Goal: Information Seeking & Learning: Understand process/instructions

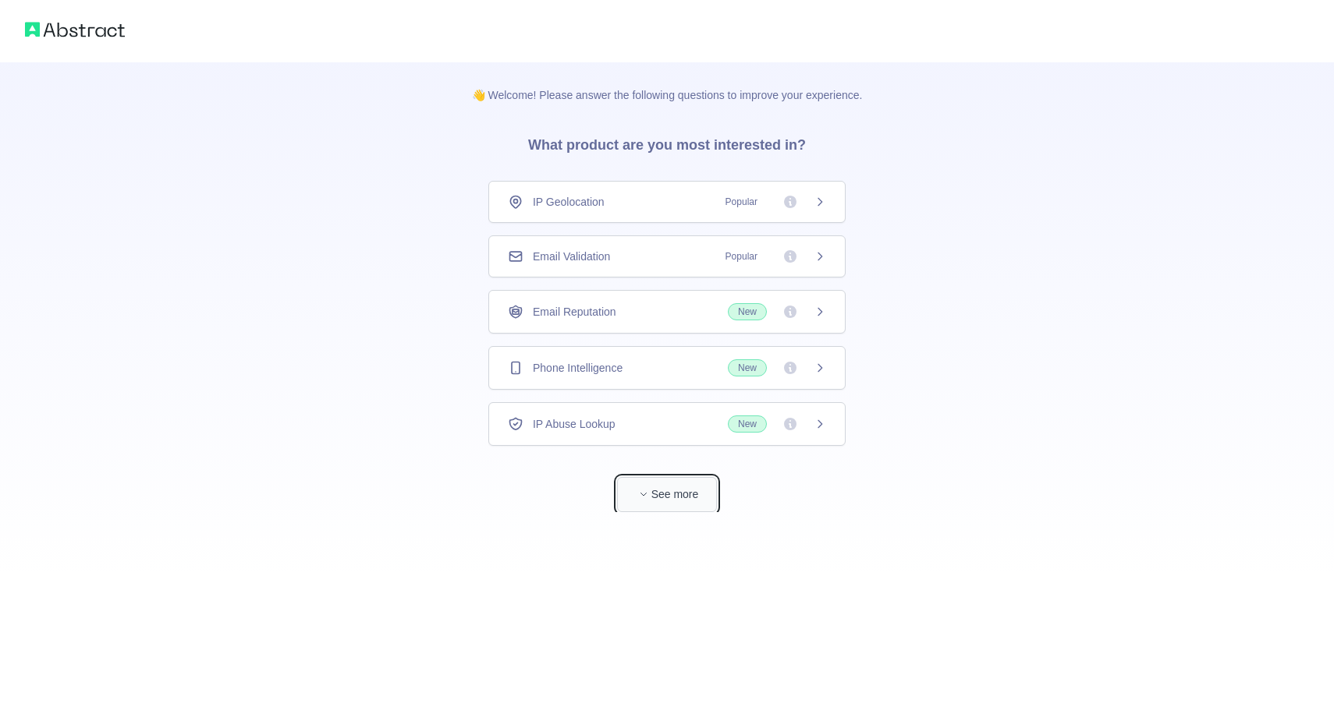
click at [701, 492] on button "See more" at bounding box center [667, 494] width 100 height 35
click at [714, 481] on div "Holidays Data" at bounding box center [667, 480] width 318 height 16
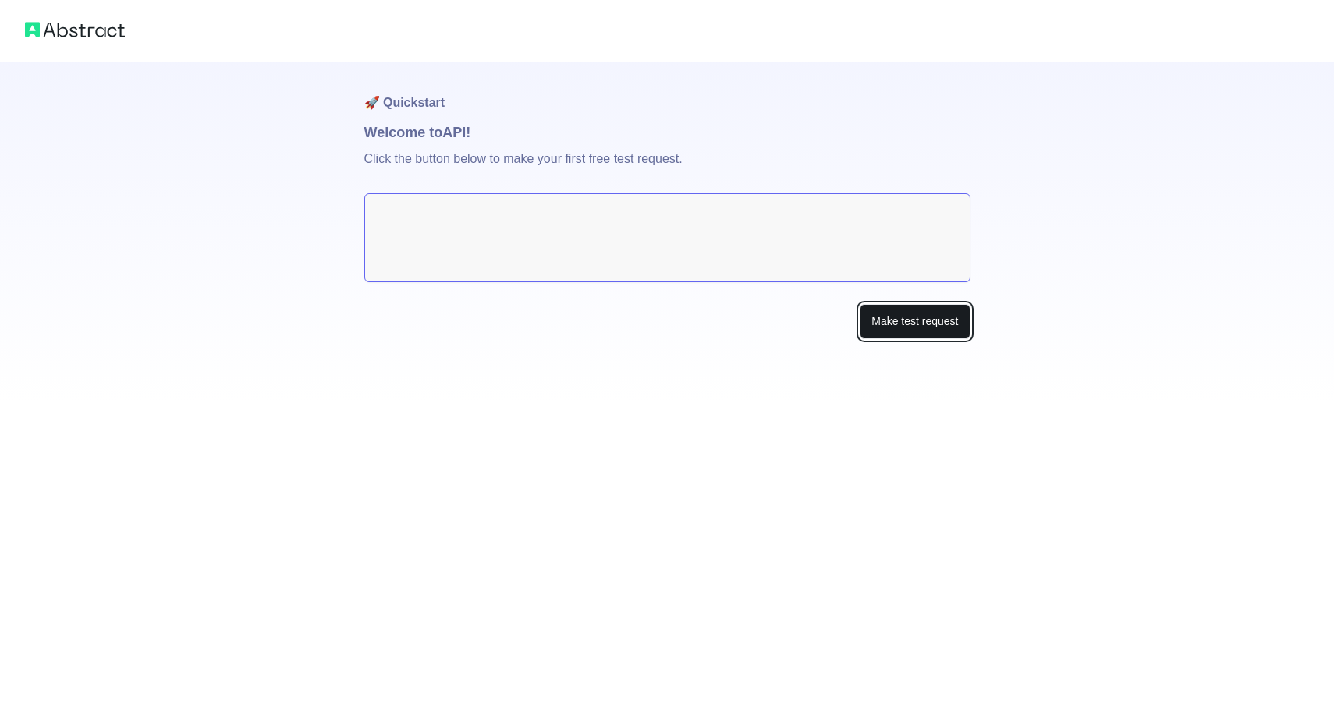
click at [898, 323] on button "Make test request" at bounding box center [914, 321] width 110 height 35
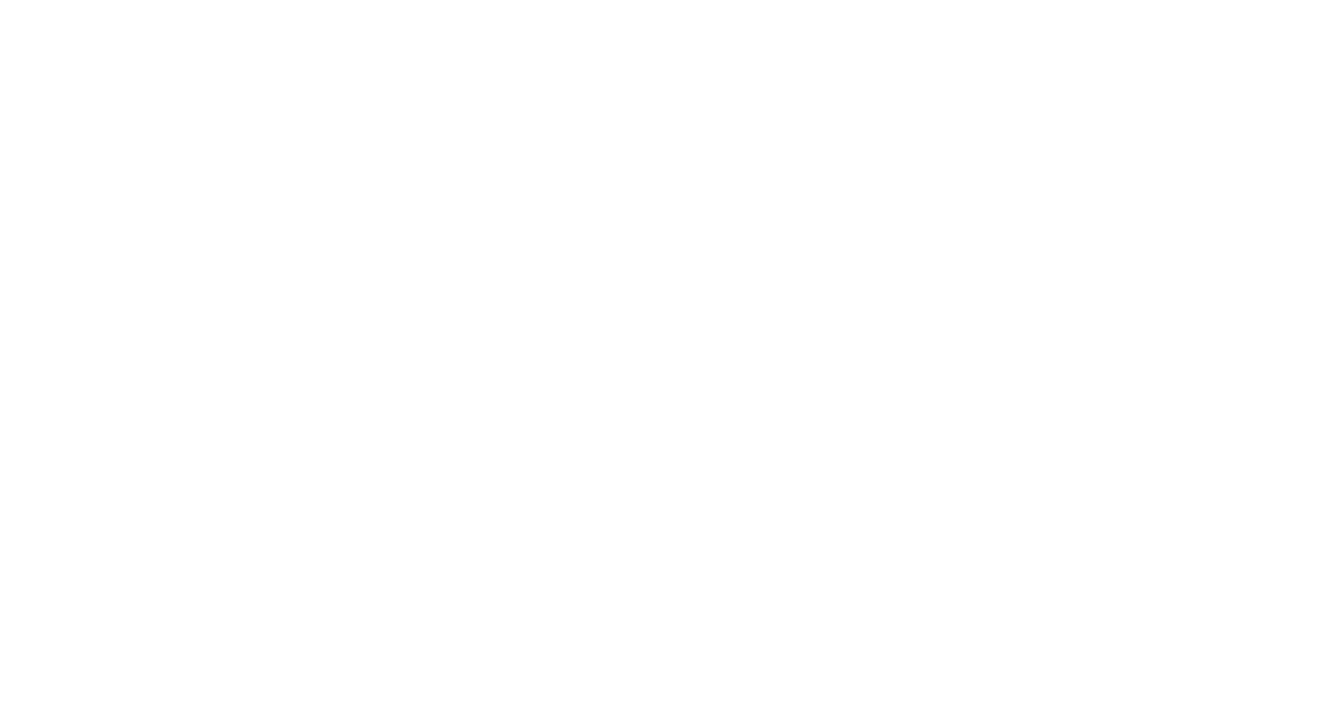
click at [817, 36] on div at bounding box center [667, 351] width 1334 height 703
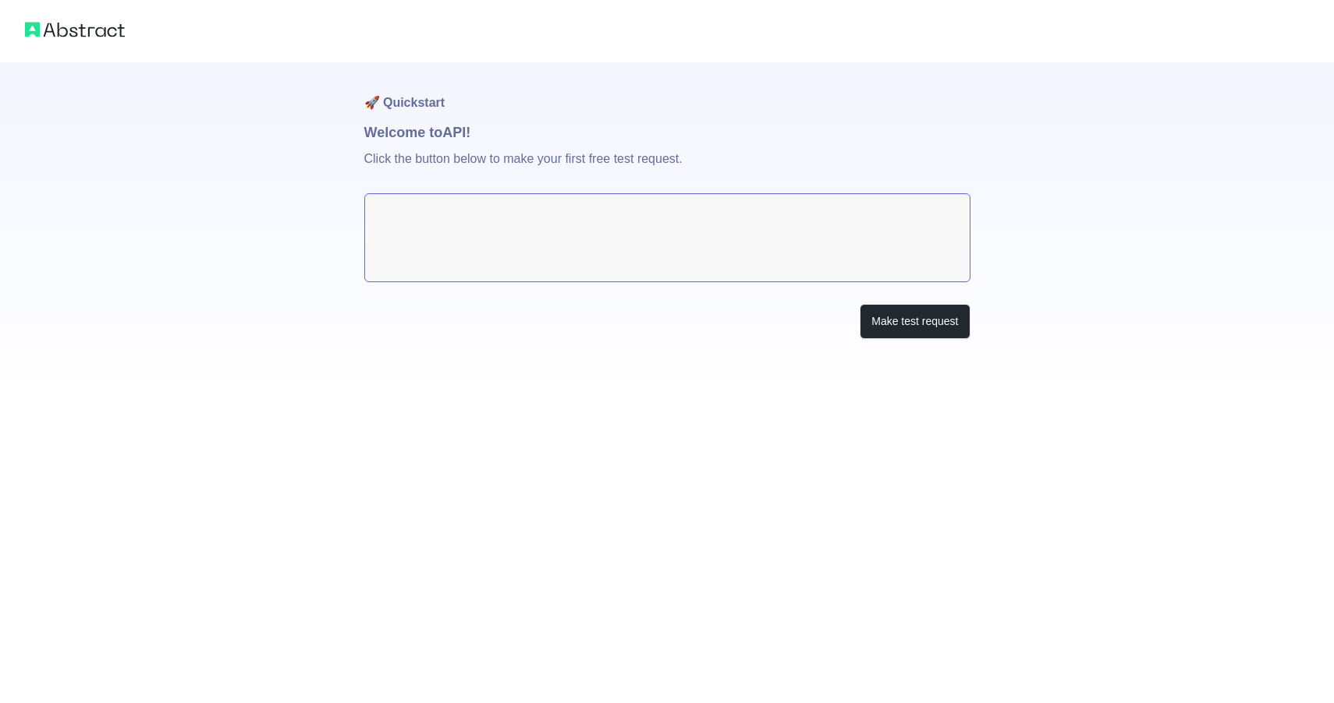
click at [764, 197] on textarea at bounding box center [667, 237] width 606 height 89
click at [761, 228] on textarea at bounding box center [667, 237] width 606 height 89
click at [878, 319] on button "Make test request" at bounding box center [914, 321] width 110 height 35
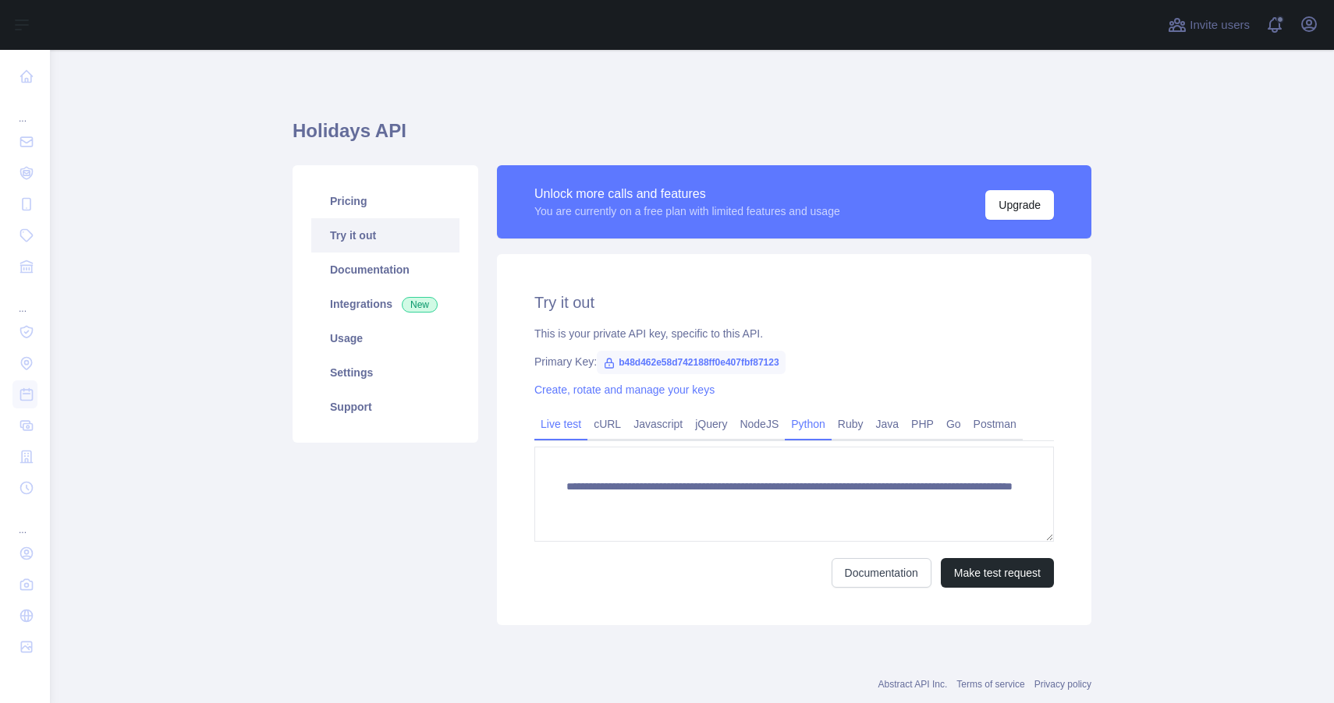
click at [809, 427] on link "Python" at bounding box center [808, 424] width 47 height 25
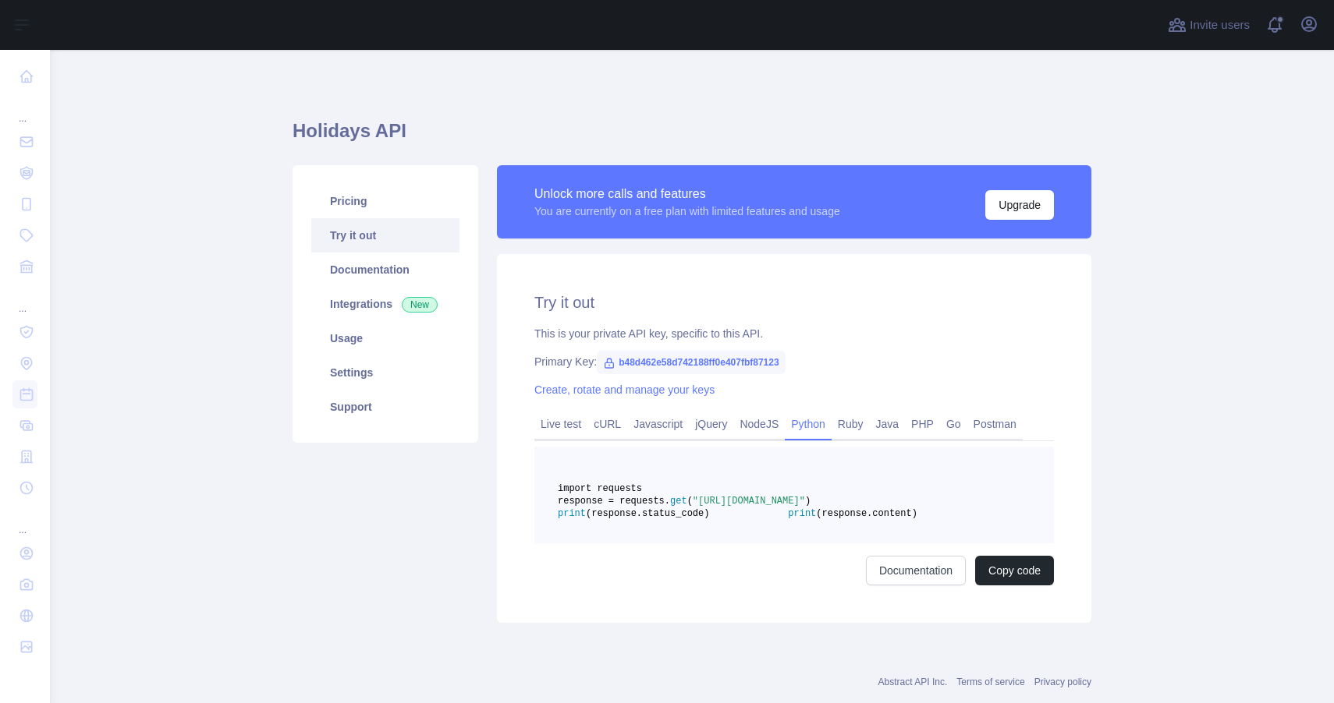
click at [805, 507] on span ""https://holidays.abstractapi.com/v1/?api_key=b48d462e58d742188ff0e407fbf87123&…" at bounding box center [749, 501] width 112 height 11
drag, startPoint x: 900, startPoint y: 526, endPoint x: 779, endPoint y: 513, distance: 121.6
click at [779, 507] on span ""https://holidays.abstractapi.com/v1/?api_key=b48d462e58d742188ff0e407fbf87123&…" at bounding box center [749, 501] width 112 height 11
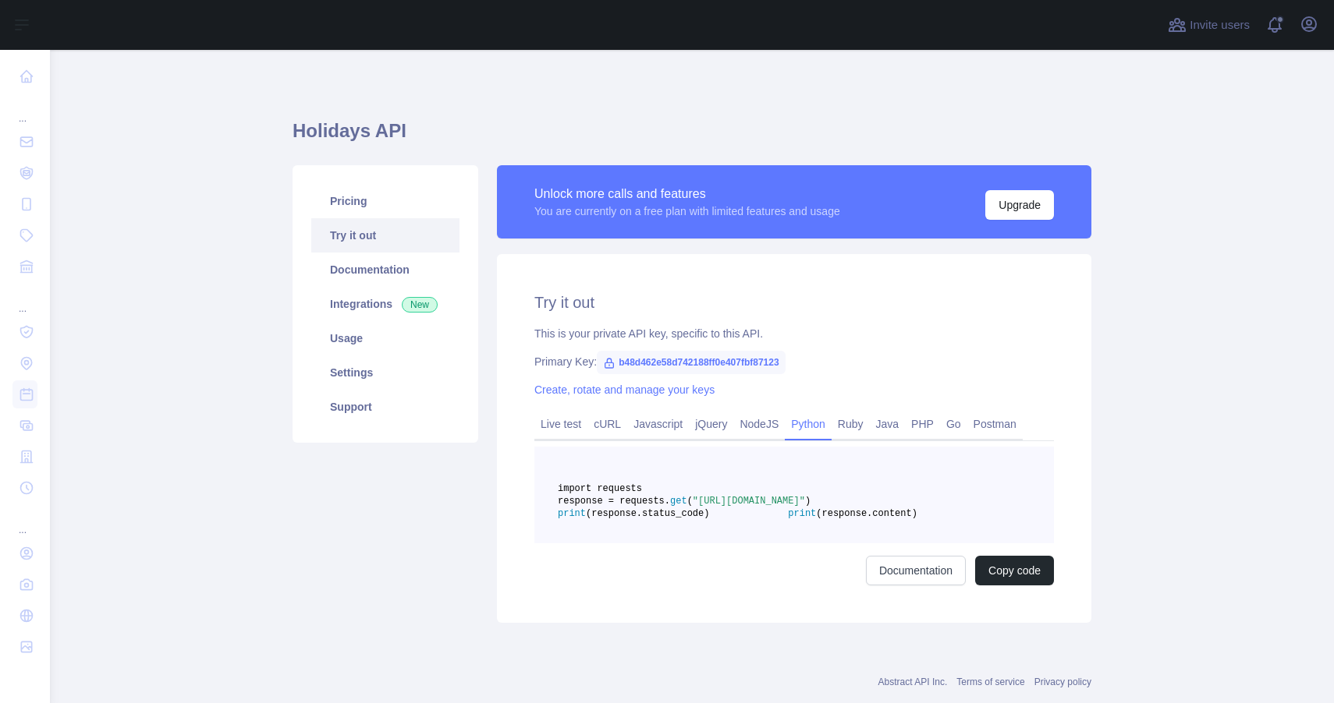
copy span "https://holidays.abstractapi.com/v1/?api_key=b48d462e58d742188ff0e407fbf87123&c…"
